Goal: Transaction & Acquisition: Obtain resource

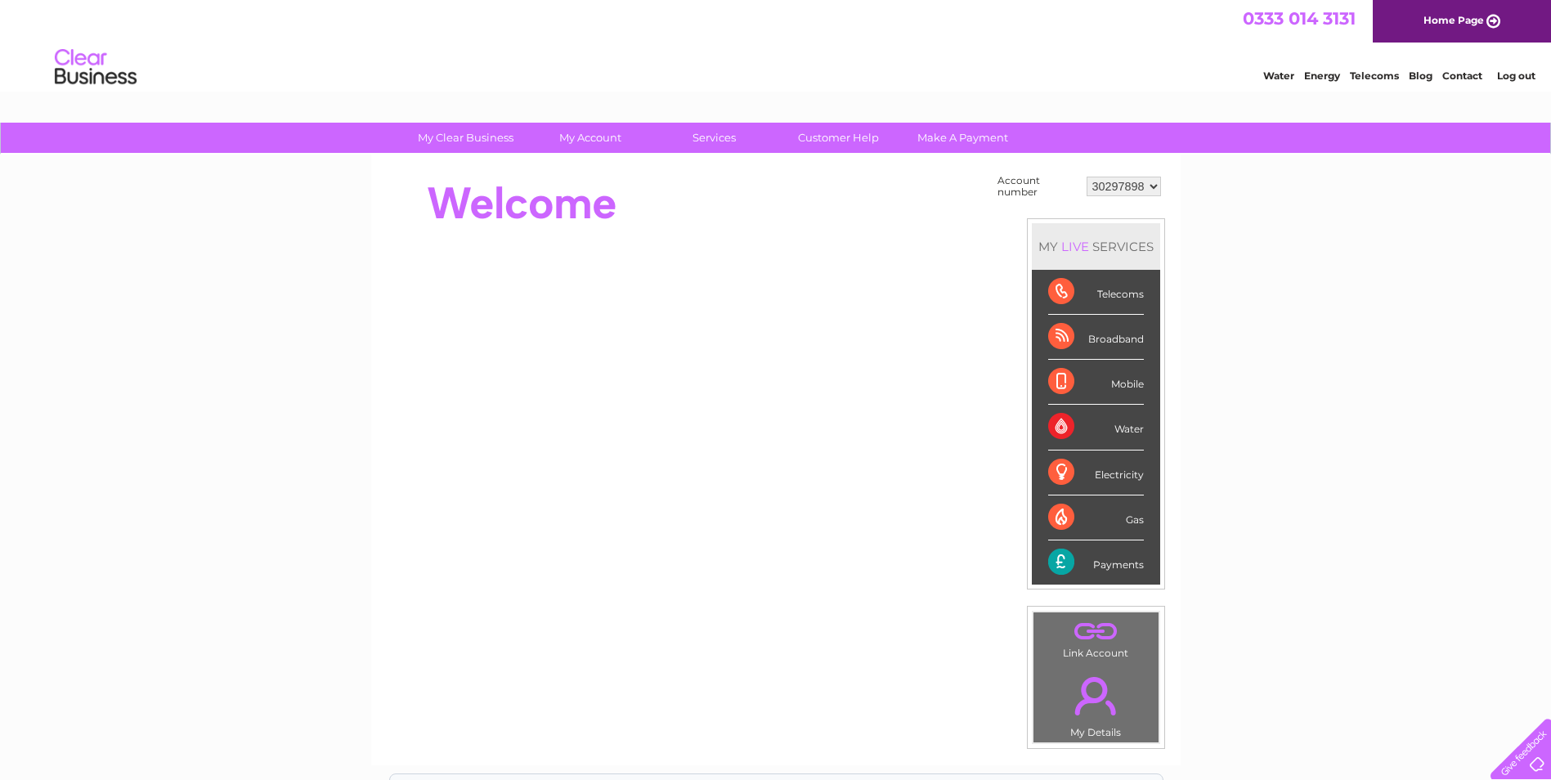
click at [1158, 187] on select "30297898" at bounding box center [1123, 187] width 74 height 20
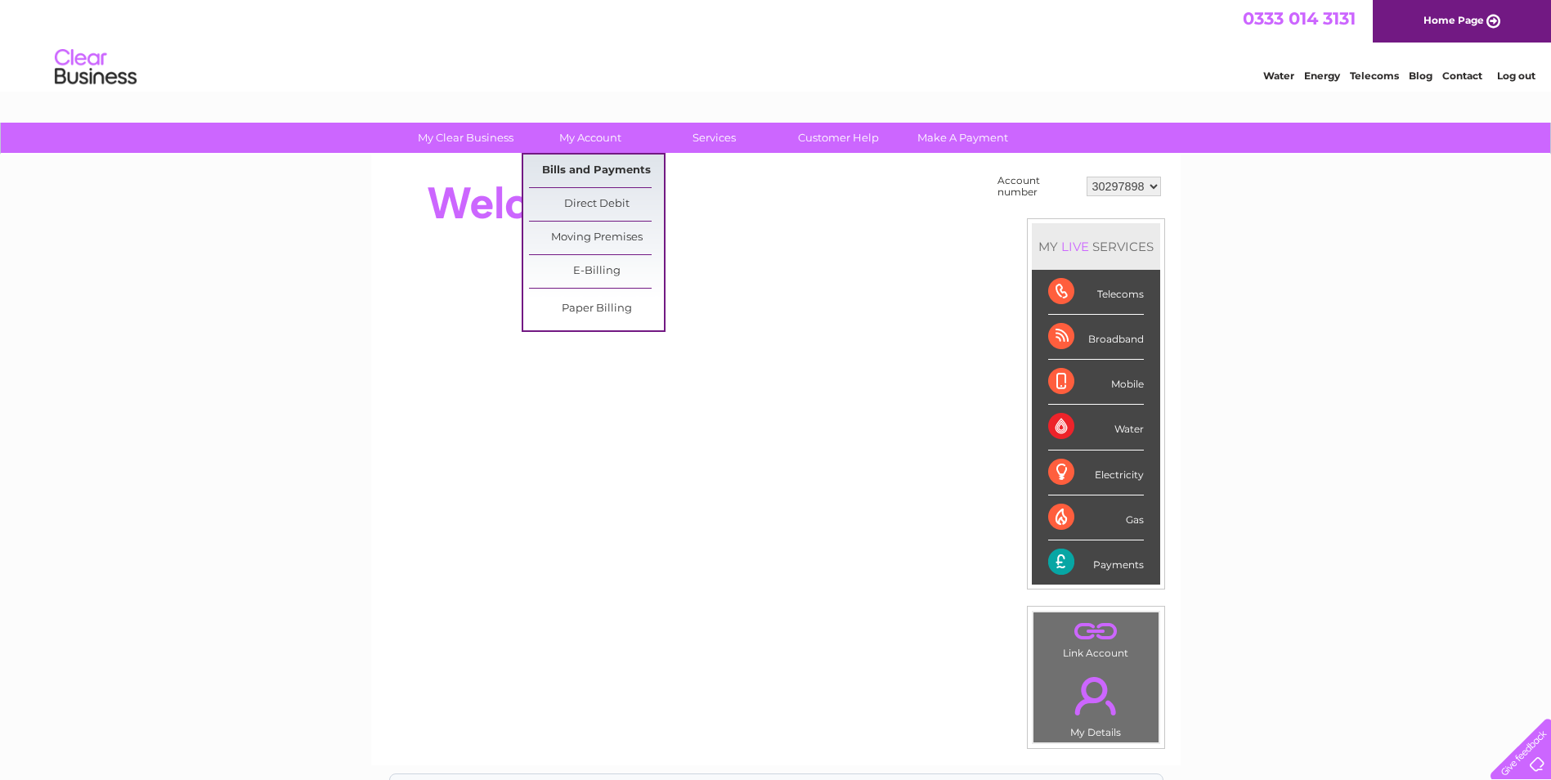
click at [593, 159] on link "Bills and Payments" at bounding box center [596, 171] width 135 height 33
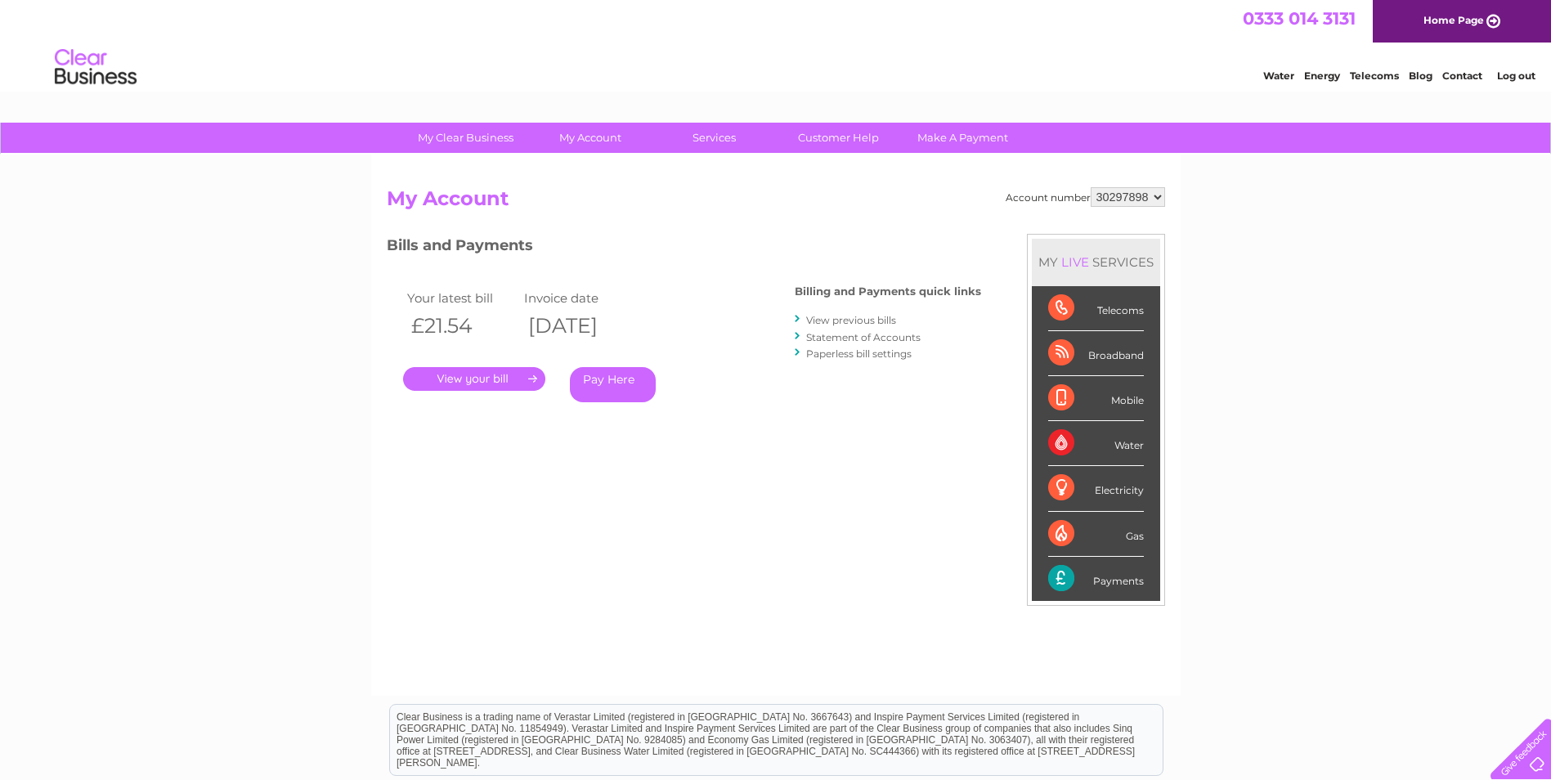
click at [451, 386] on link "." at bounding box center [474, 379] width 142 height 24
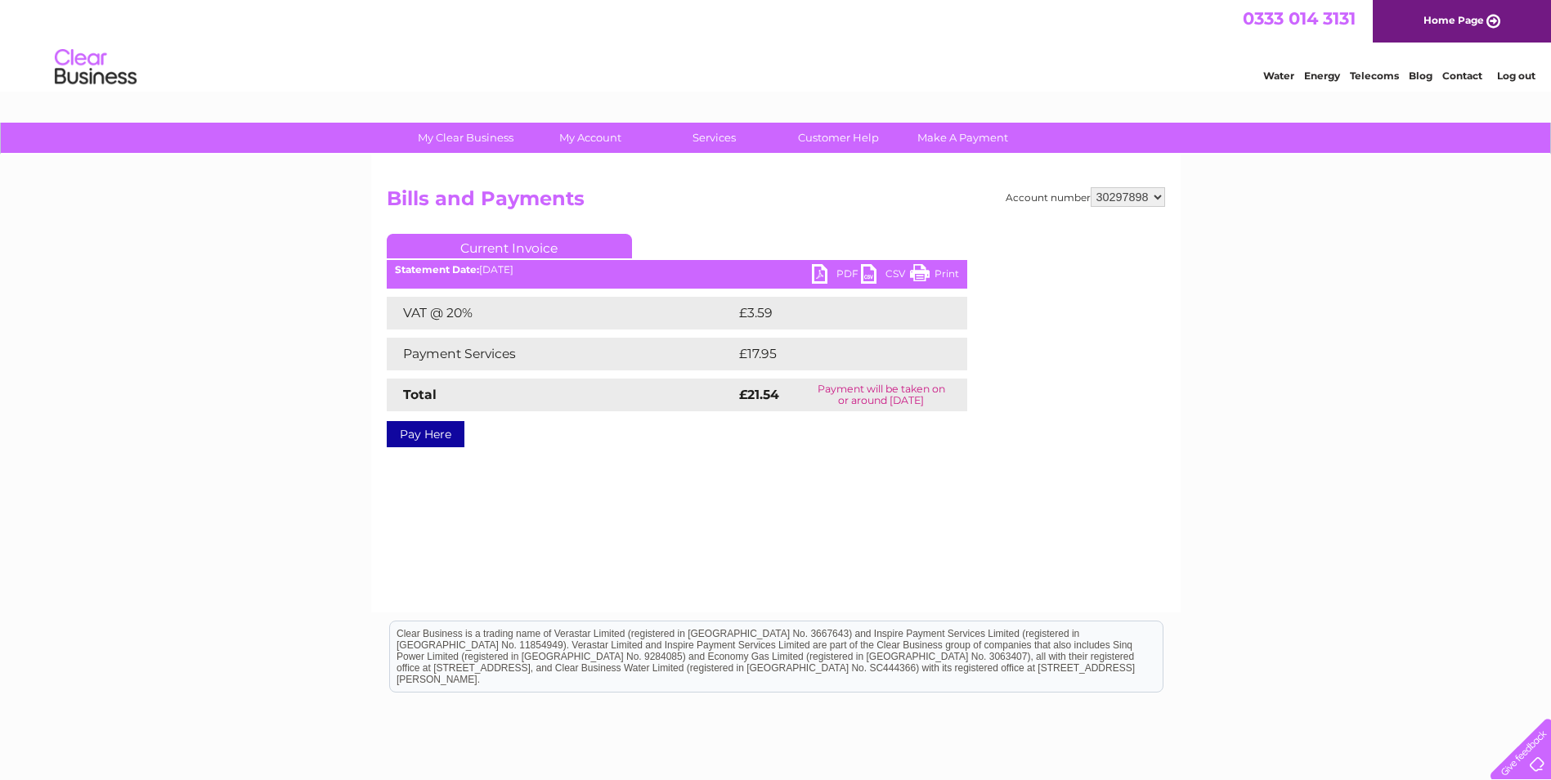
click at [835, 270] on link "PDF" at bounding box center [836, 276] width 49 height 24
click at [815, 274] on link "PDF" at bounding box center [836, 276] width 49 height 24
click at [1529, 72] on link "Log out" at bounding box center [1516, 75] width 38 height 12
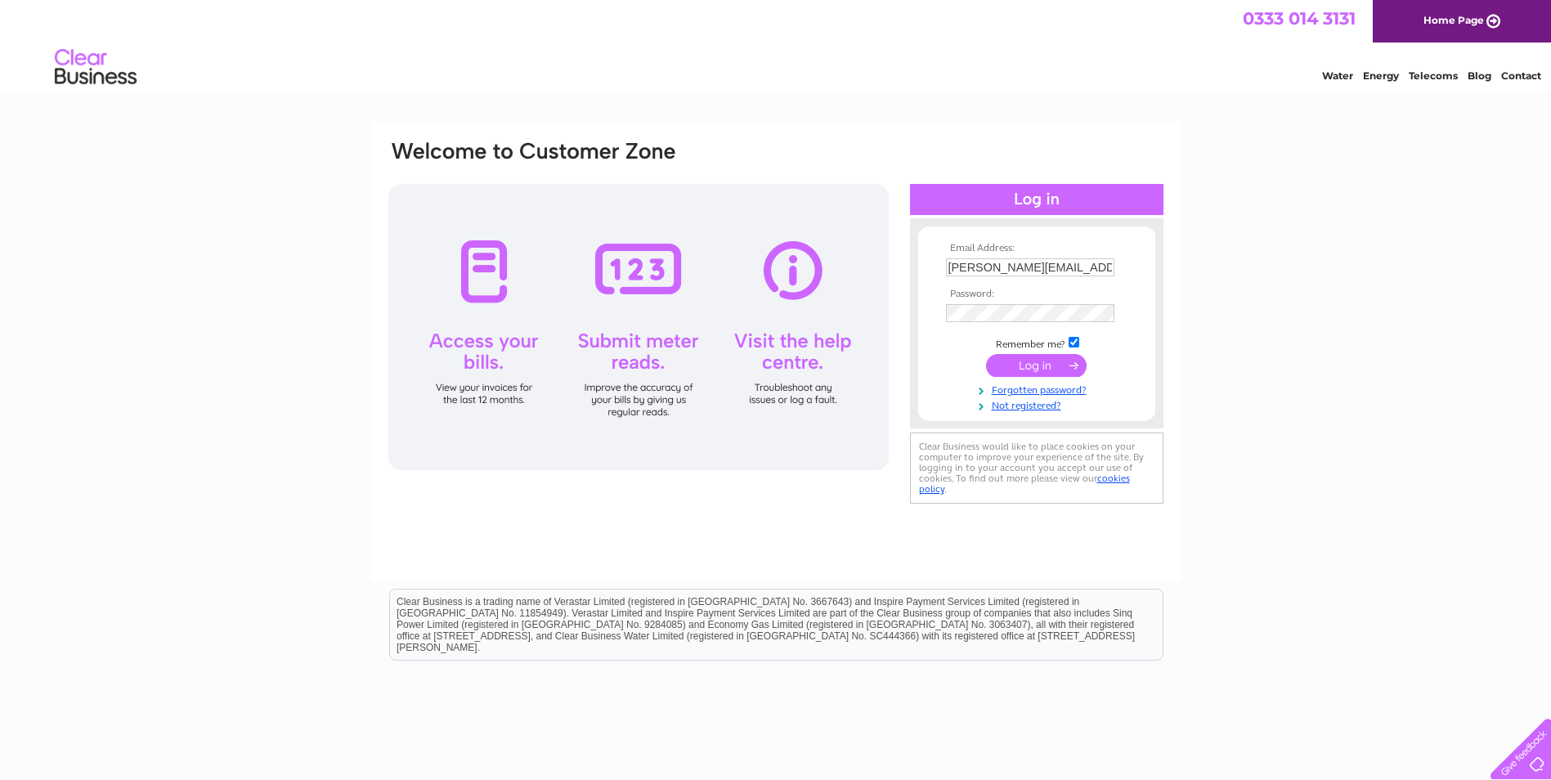
click at [1102, 267] on input "tanya@kingussie-dental.co.uk" at bounding box center [1030, 267] width 168 height 18
type input "tanya@fyrish-dental.co.uk"
click at [1034, 365] on input "submit" at bounding box center [1036, 365] width 101 height 23
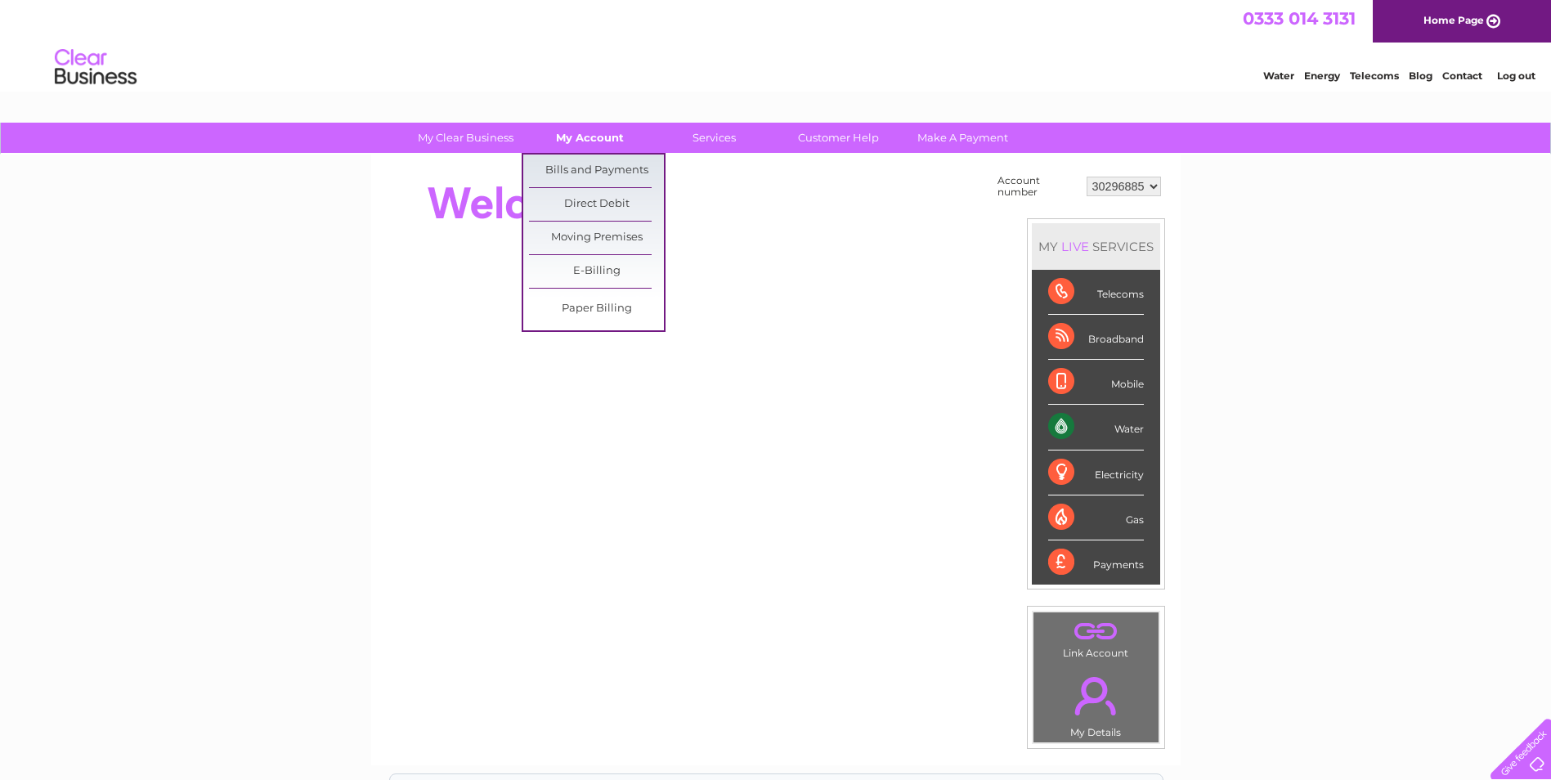
click at [591, 146] on link "My Account" at bounding box center [589, 138] width 135 height 30
click at [585, 172] on link "Bills and Payments" at bounding box center [596, 171] width 135 height 33
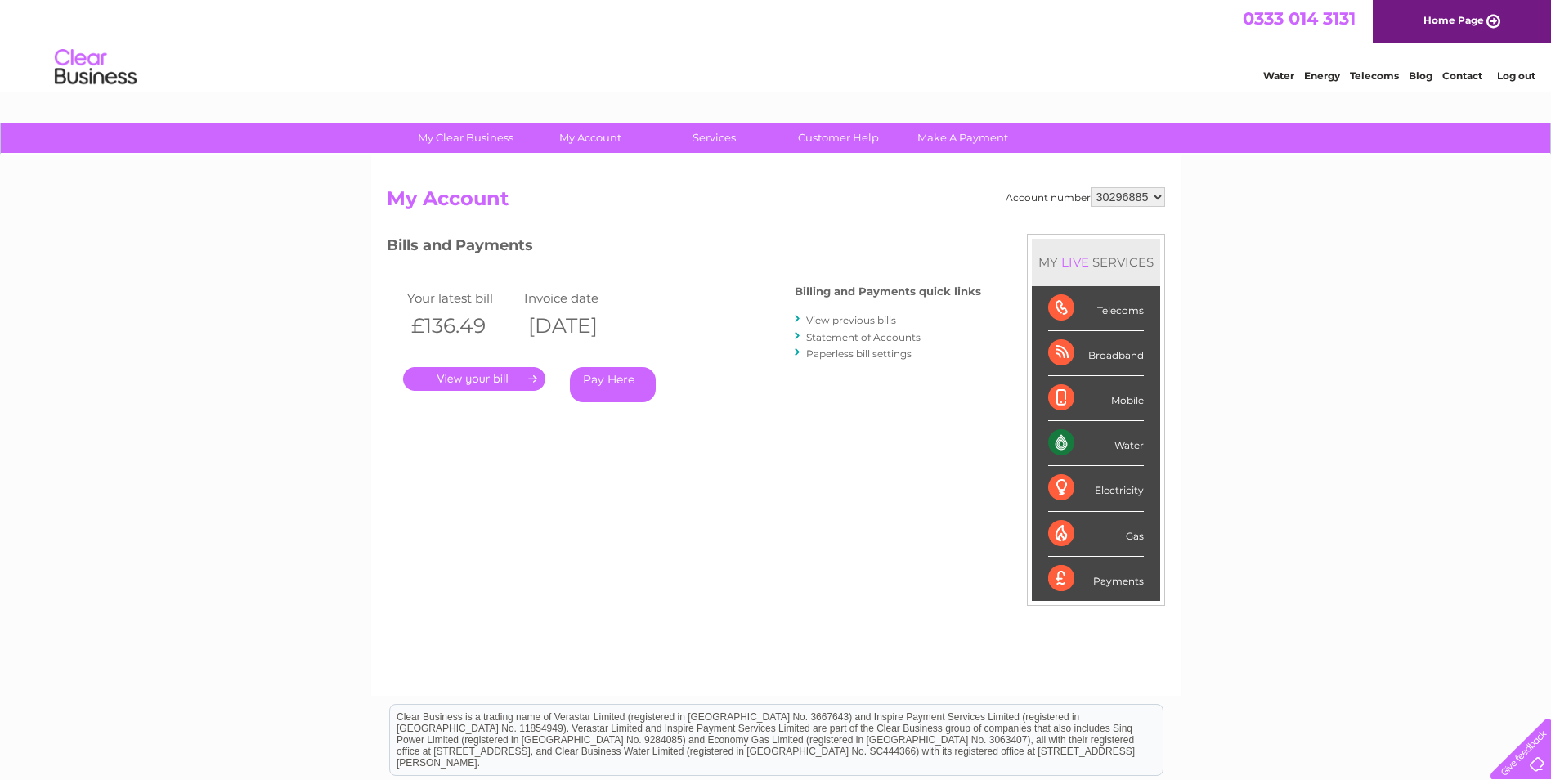
click at [450, 381] on link "." at bounding box center [474, 379] width 142 height 24
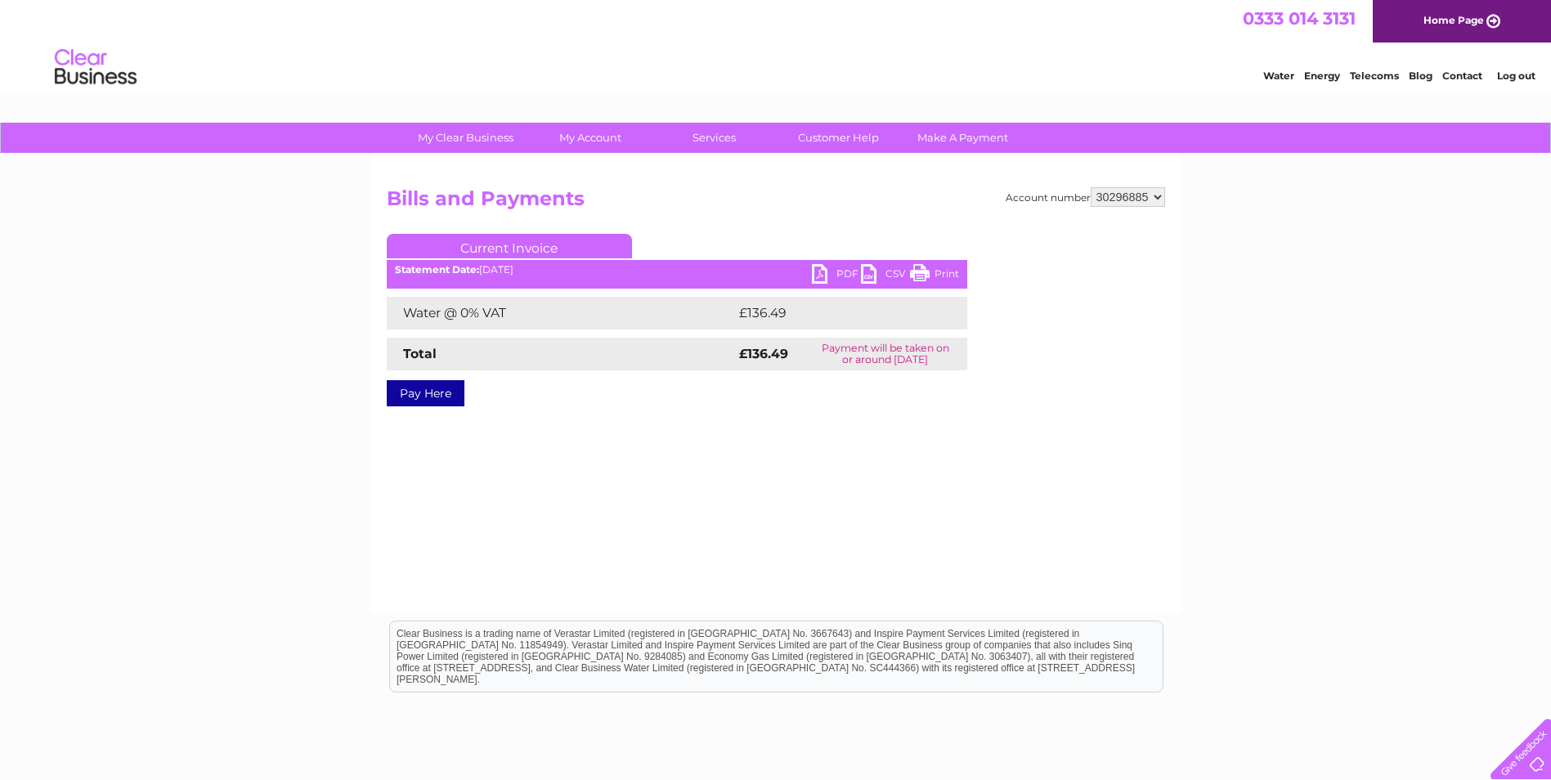
click at [821, 275] on link "PDF" at bounding box center [836, 276] width 49 height 24
click at [1525, 75] on link "Log out" at bounding box center [1516, 75] width 38 height 12
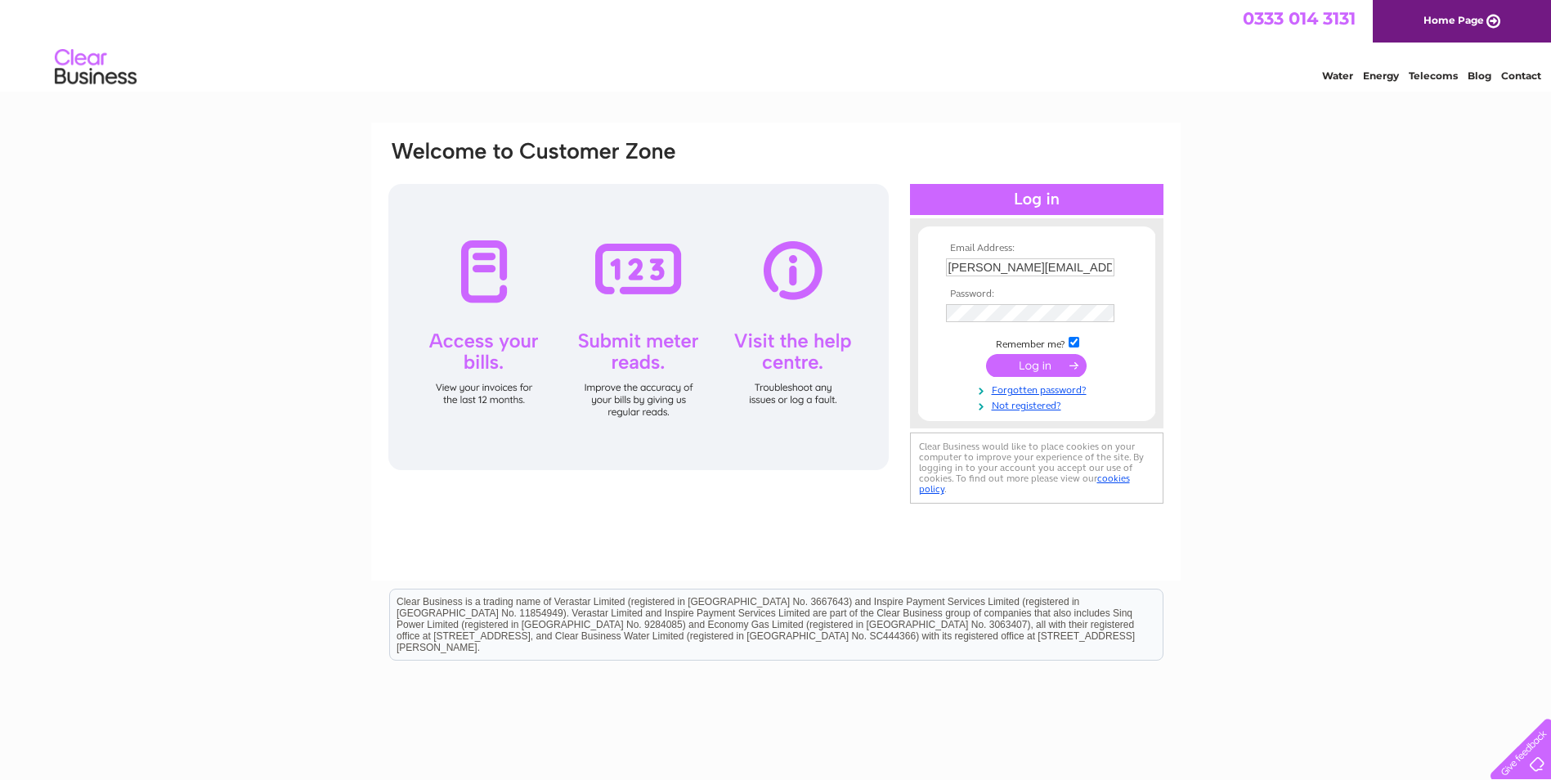
click at [1092, 266] on input "tanya@fyrish-dental.co.uk" at bounding box center [1030, 267] width 168 height 18
type input "info@inspire-dental.co.uk"
click at [1036, 356] on input "submit" at bounding box center [1036, 365] width 101 height 23
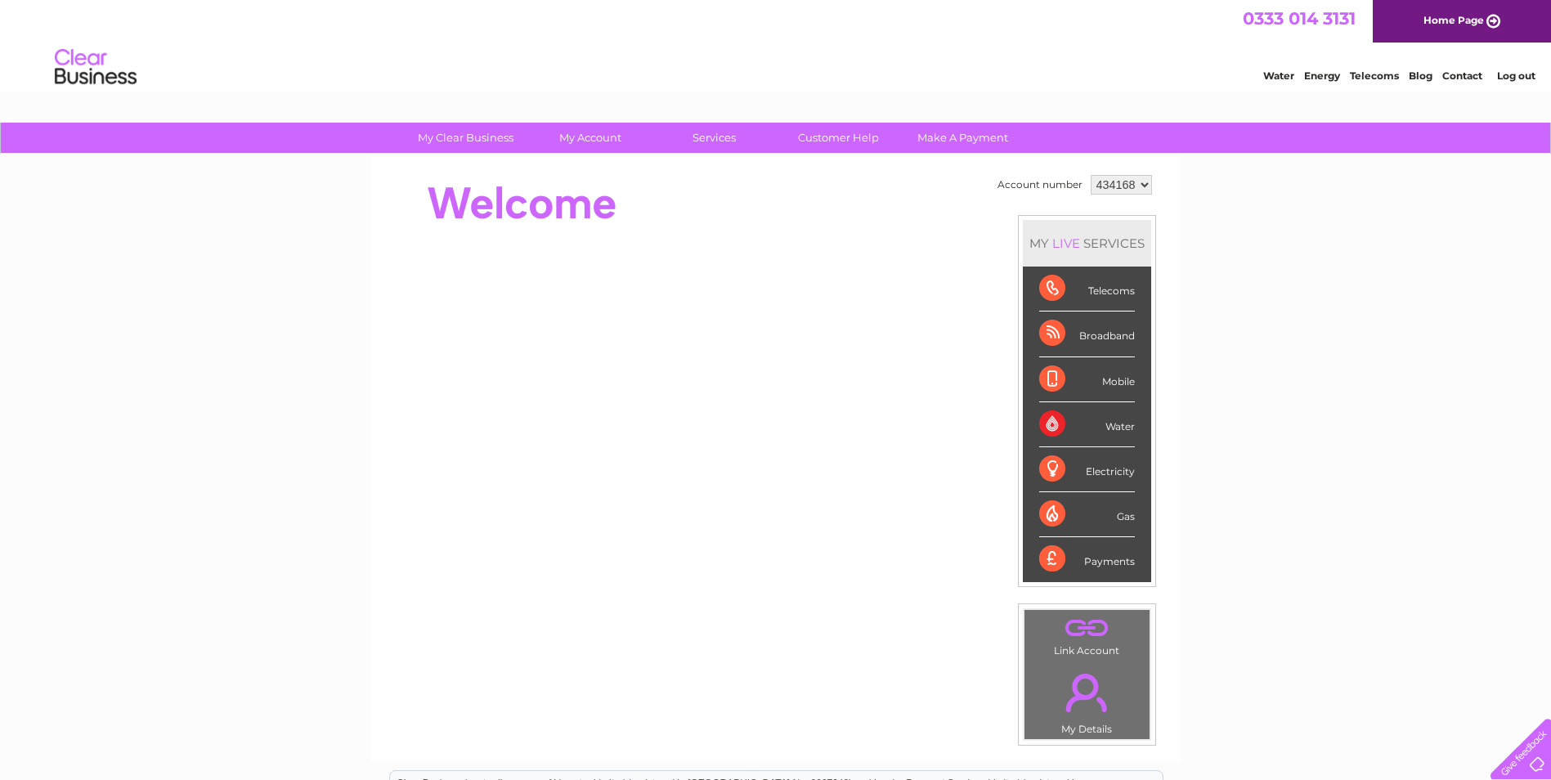
click at [1120, 186] on select "434168 921433" at bounding box center [1121, 185] width 61 height 20
select select "921433"
click at [1091, 175] on select "434168 921433" at bounding box center [1121, 185] width 61 height 20
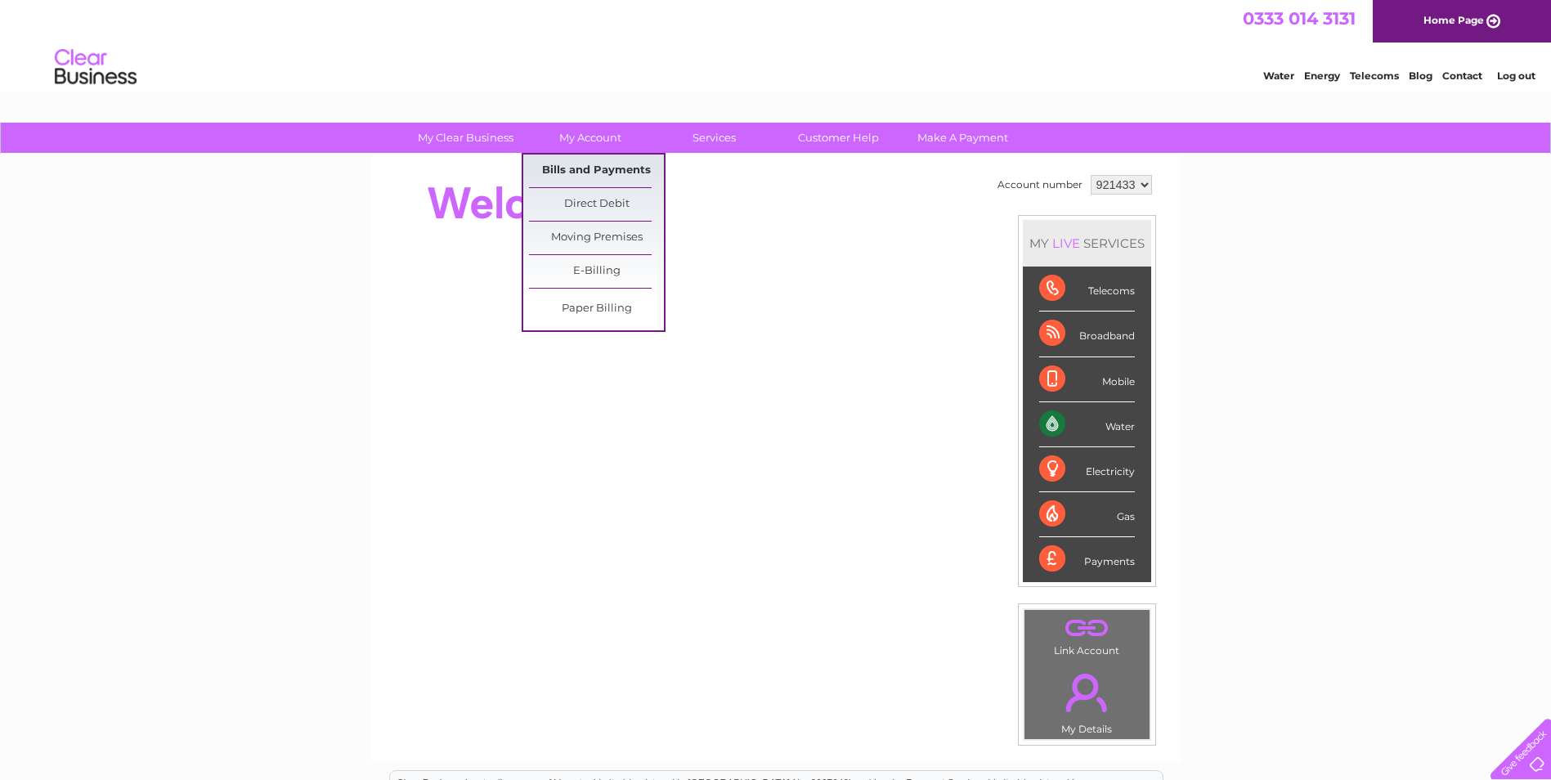
click at [591, 161] on link "Bills and Payments" at bounding box center [596, 171] width 135 height 33
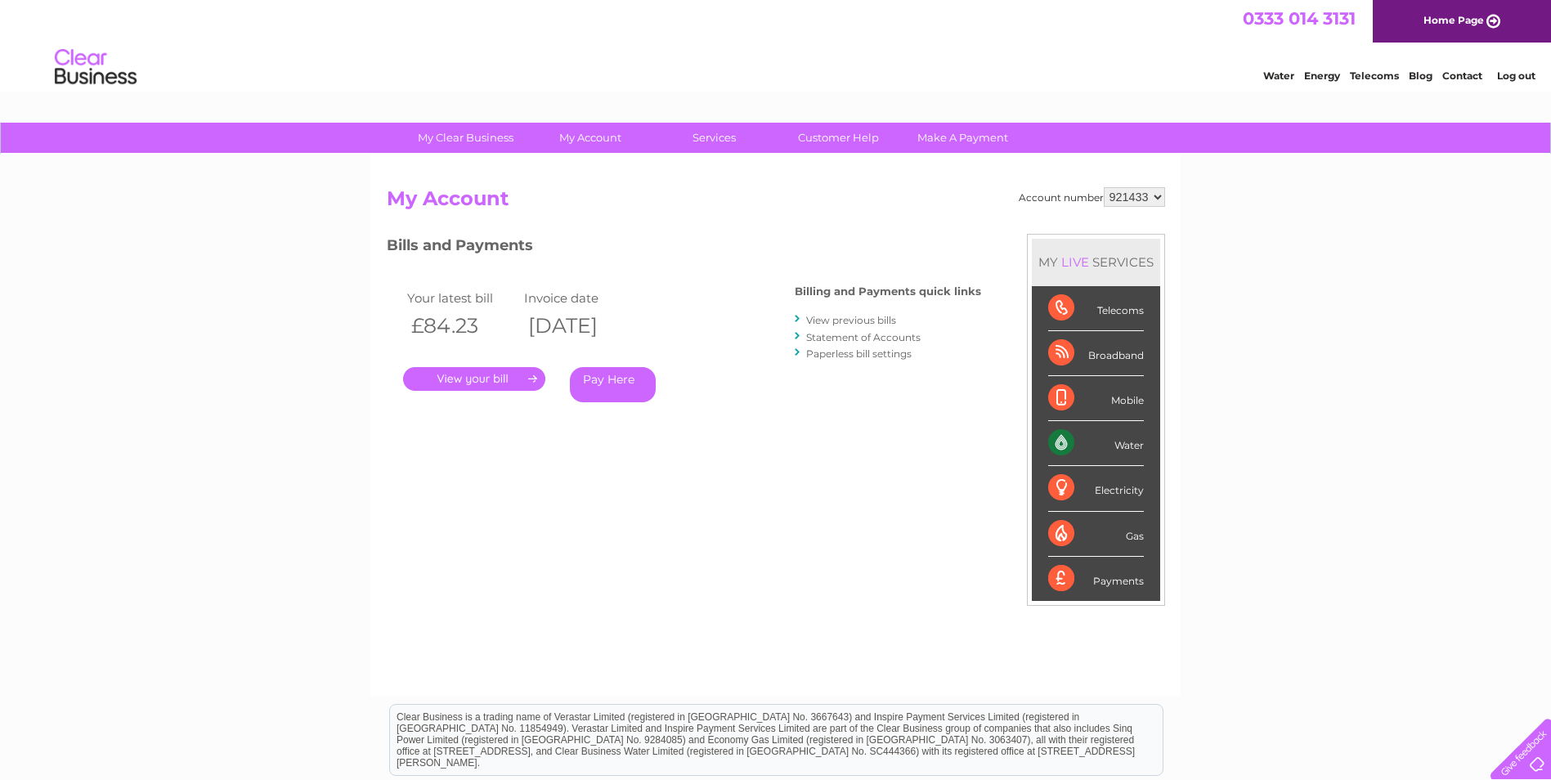
click at [457, 379] on link "." at bounding box center [474, 379] width 142 height 24
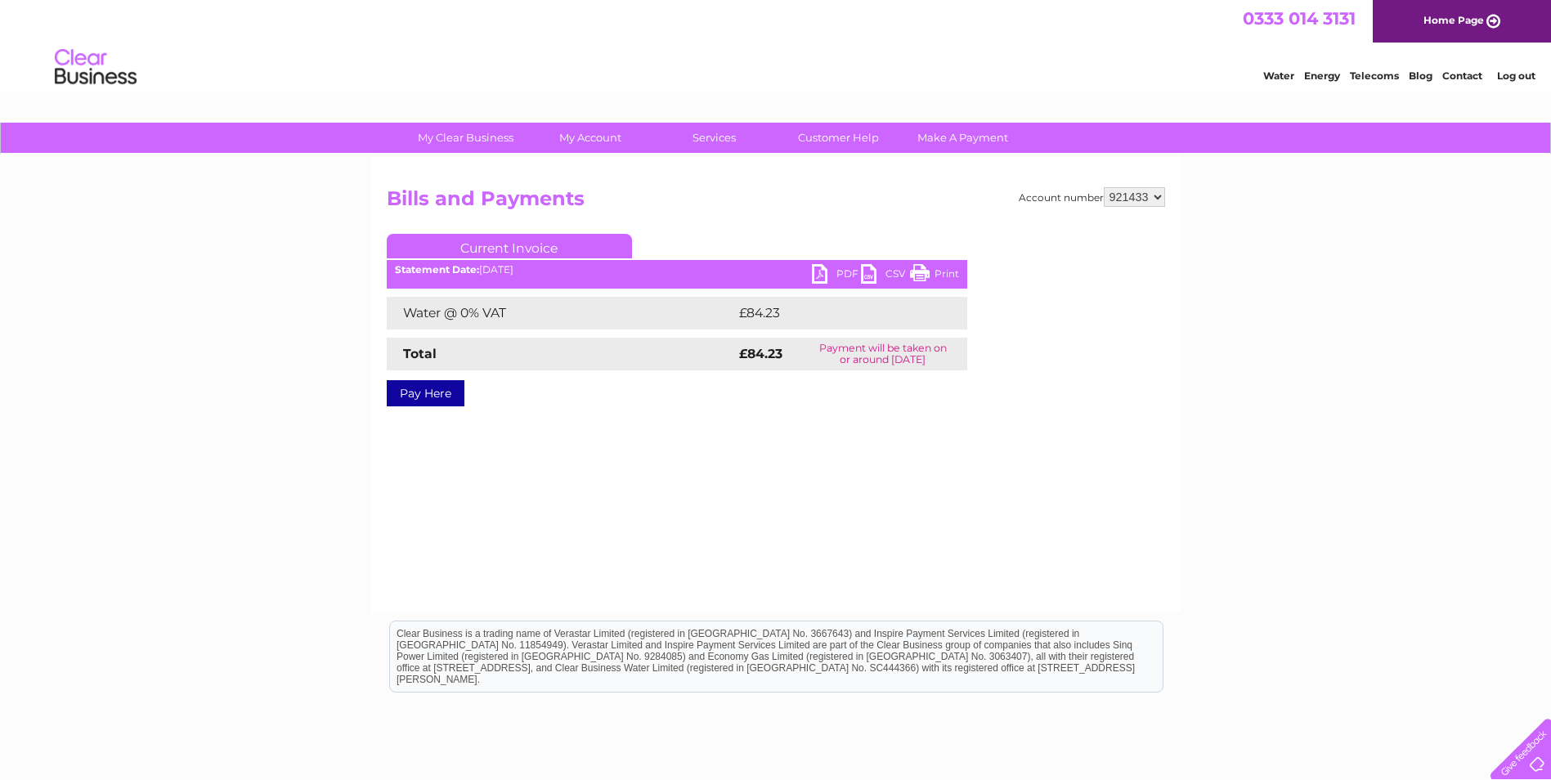
click at [820, 277] on link "PDF" at bounding box center [836, 276] width 49 height 24
click at [1511, 75] on link "Log out" at bounding box center [1516, 75] width 38 height 12
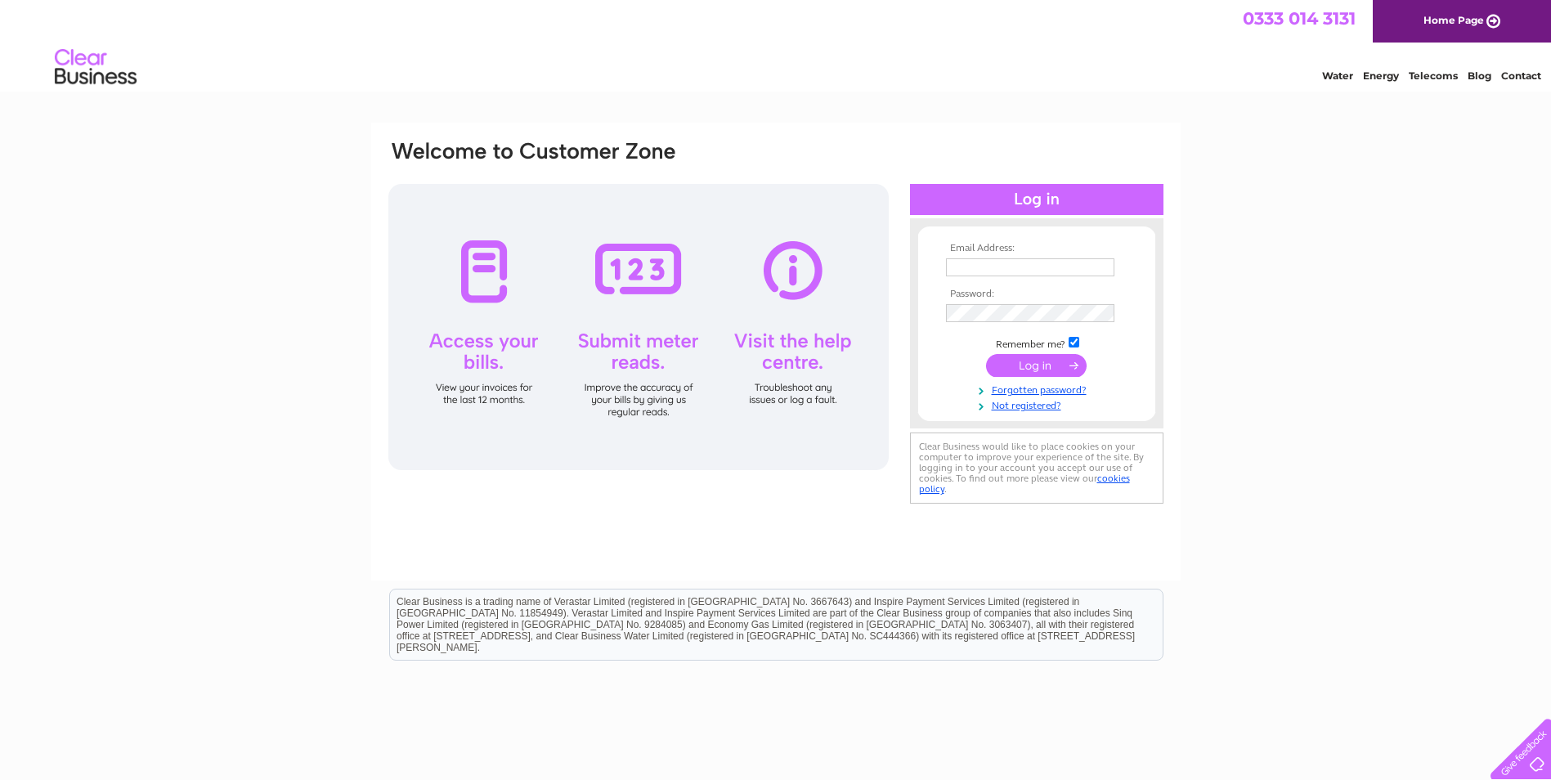
type input "[EMAIL_ADDRESS][DOMAIN_NAME]"
click at [1095, 269] on input "[EMAIL_ADDRESS][DOMAIN_NAME]" at bounding box center [1030, 267] width 168 height 18
